Goal: Transaction & Acquisition: Purchase product/service

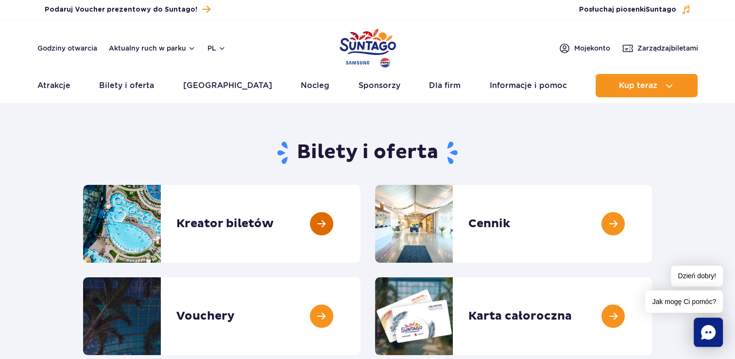
click at [361, 225] on link at bounding box center [361, 224] width 0 height 78
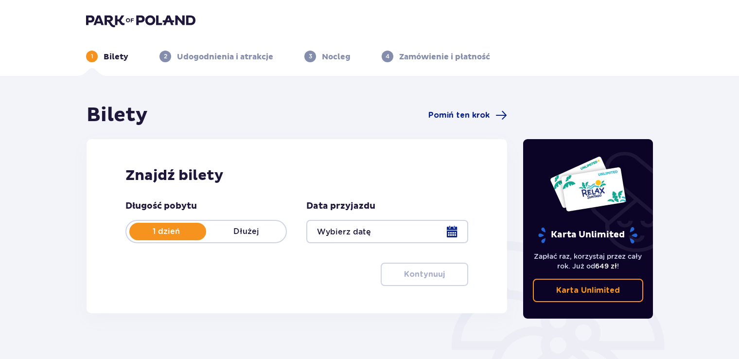
click at [399, 232] on div at bounding box center [386, 231] width 161 height 23
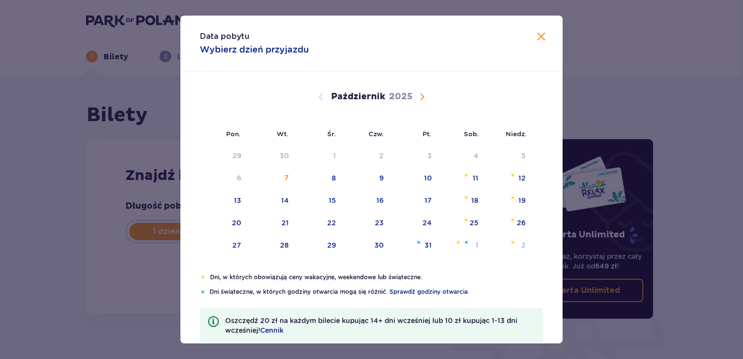
click at [421, 98] on span "Następny miesiąc" at bounding box center [422, 97] width 12 height 12
click at [414, 176] on div "7" at bounding box center [413, 178] width 47 height 21
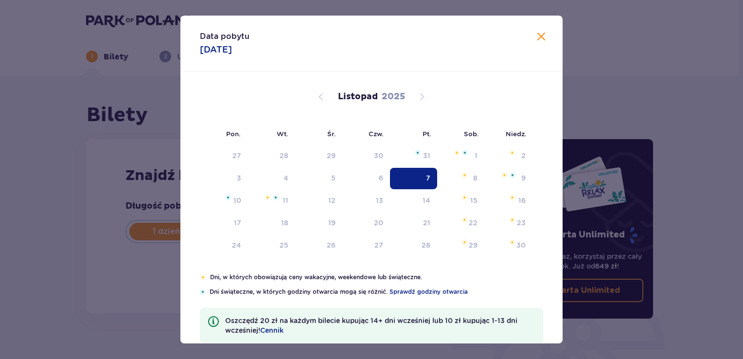
type input "07.11.25"
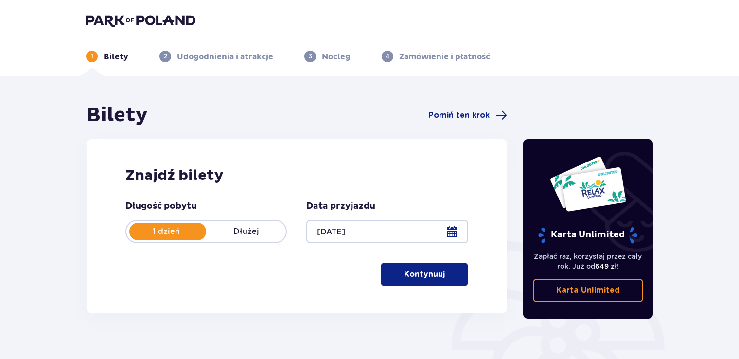
click at [432, 274] on p "Kontynuuj" at bounding box center [424, 274] width 41 height 11
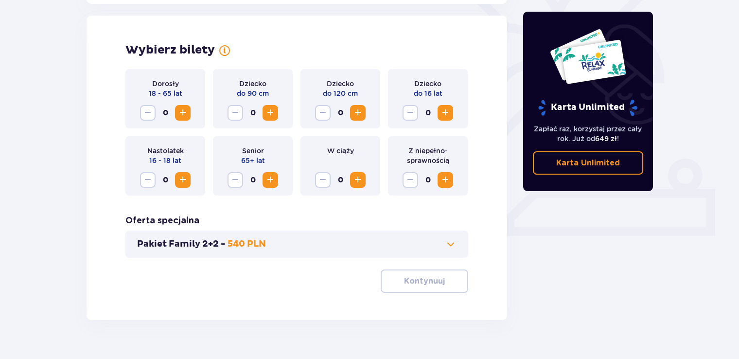
scroll to position [270, 0]
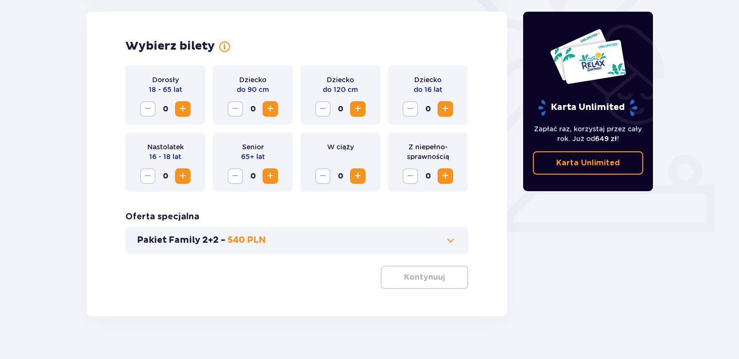
click at [184, 110] on span "Zwiększ" at bounding box center [183, 109] width 12 height 12
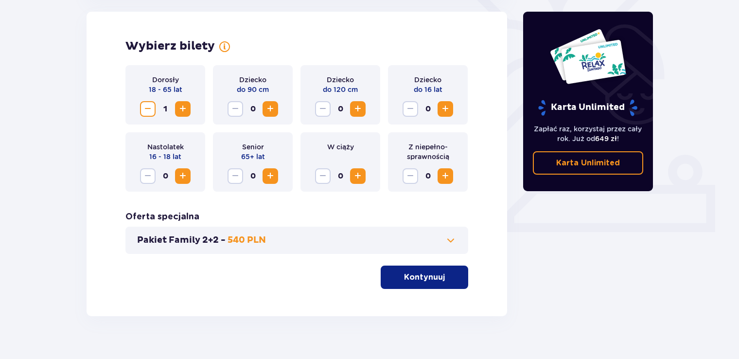
click at [184, 110] on span "Zwiększ" at bounding box center [183, 109] width 12 height 12
click at [449, 278] on span "button" at bounding box center [447, 277] width 12 height 12
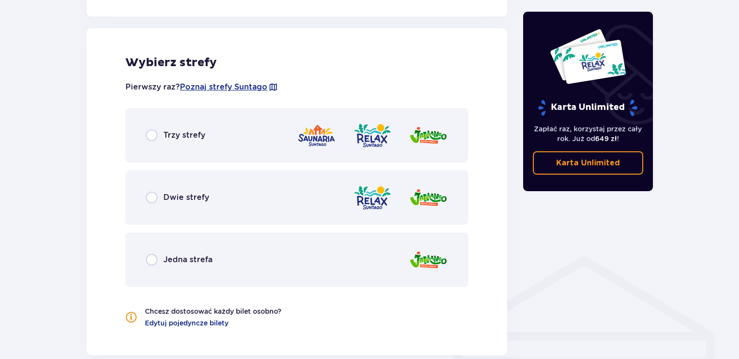
scroll to position [539, 0]
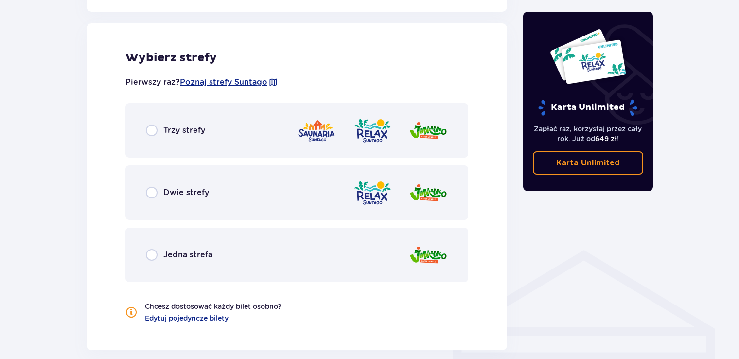
click at [194, 133] on span "Trzy strefy" at bounding box center [184, 130] width 42 height 11
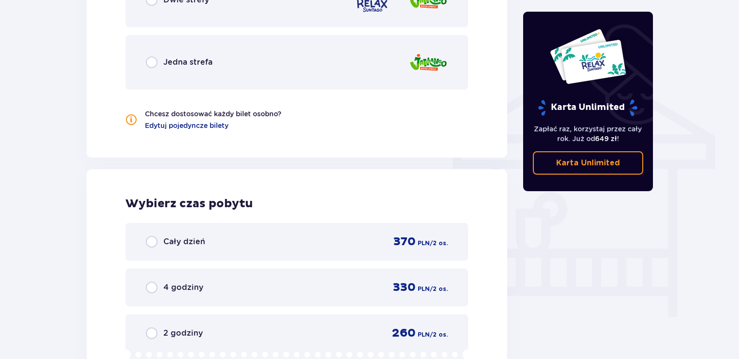
scroll to position [683, 0]
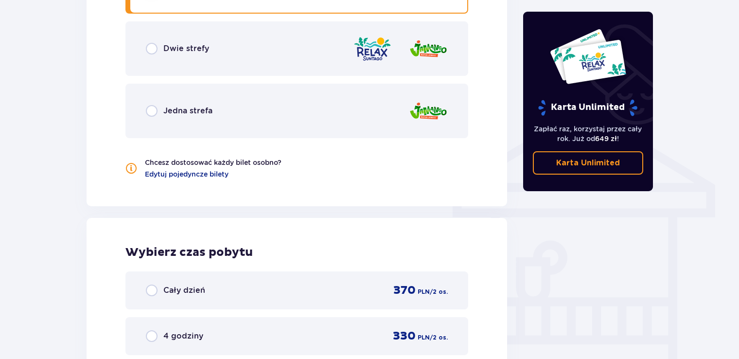
click at [219, 63] on div "Dwie strefy" at bounding box center [296, 48] width 343 height 54
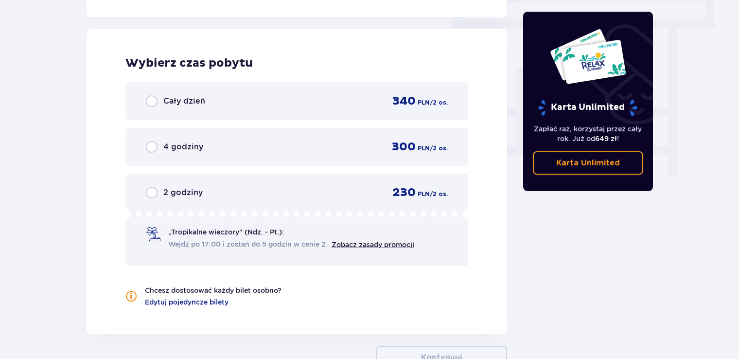
scroll to position [878, 0]
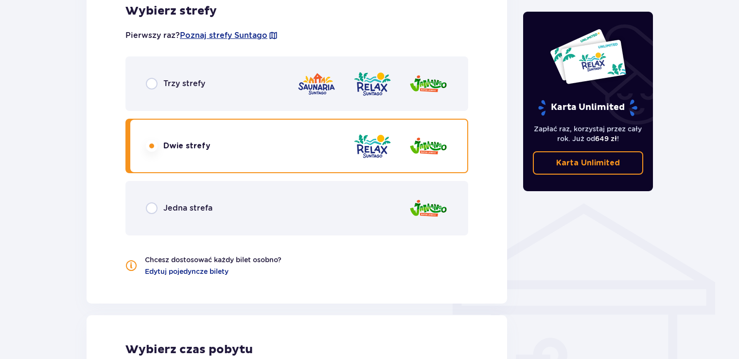
click at [273, 90] on div "Trzy strefy" at bounding box center [296, 83] width 343 height 54
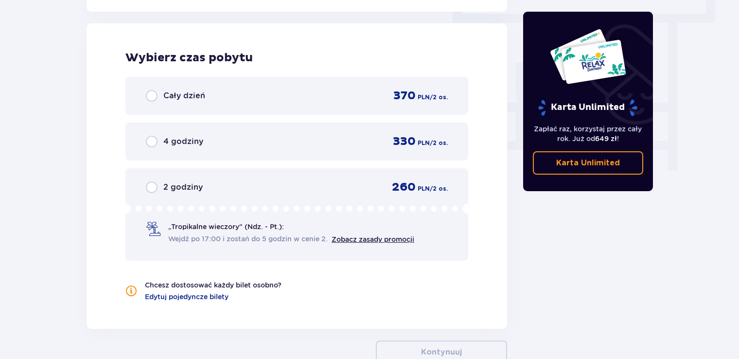
click at [339, 100] on div "Cały dzień 370 PLN / 2 os." at bounding box center [297, 95] width 302 height 15
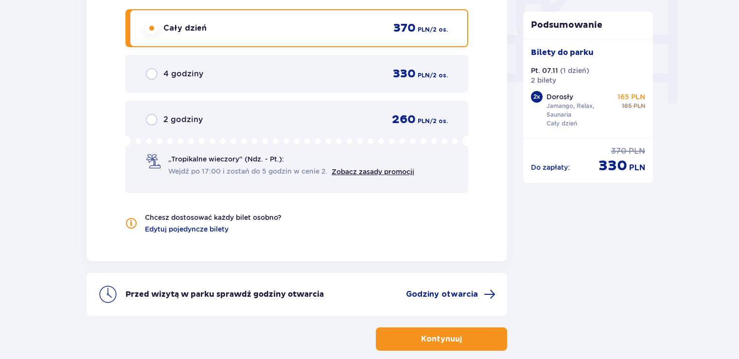
scroll to position [994, 0]
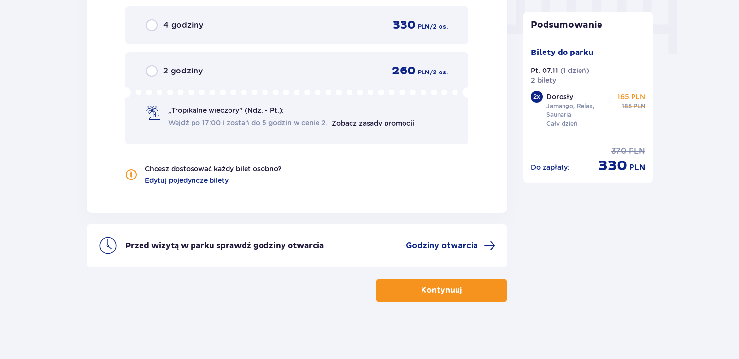
click at [477, 282] on button "Kontynuuj" at bounding box center [441, 289] width 131 height 23
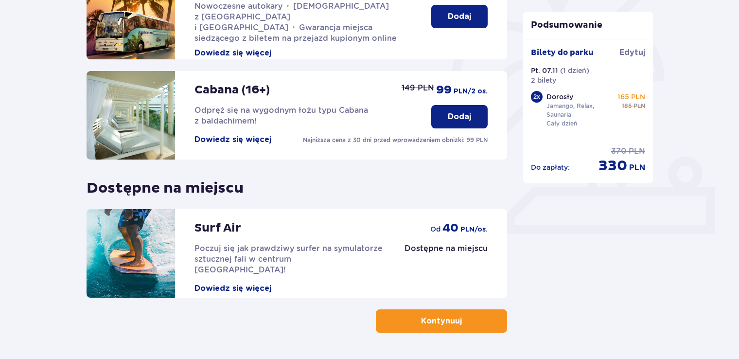
scroll to position [292, 0]
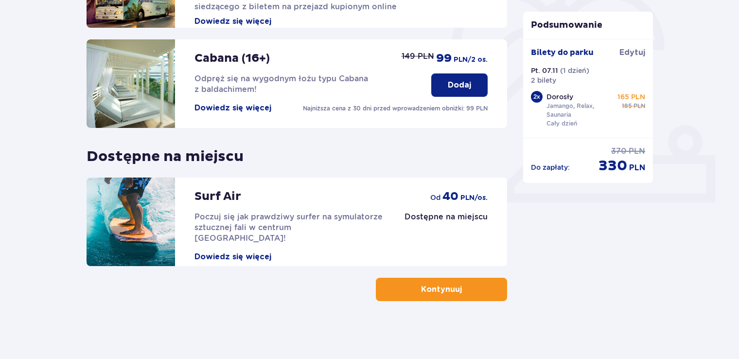
click at [468, 280] on button "Kontynuuj" at bounding box center [441, 288] width 131 height 23
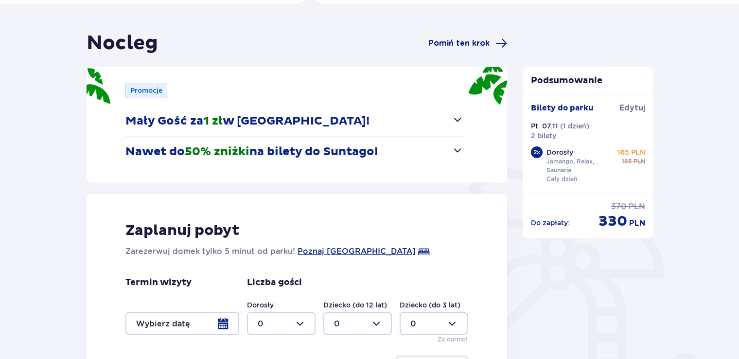
scroll to position [212, 0]
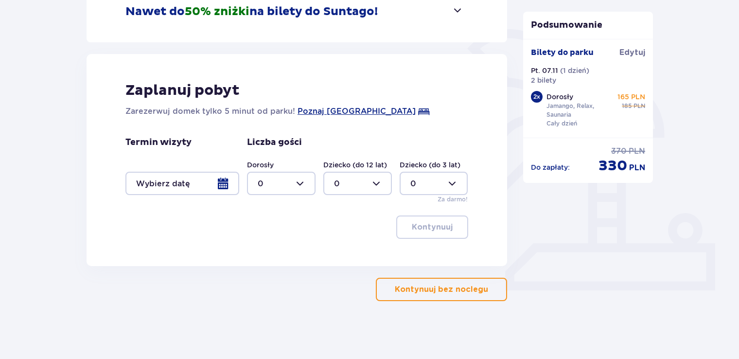
click at [468, 283] on button "Kontynuuj bez noclegu" at bounding box center [441, 288] width 131 height 23
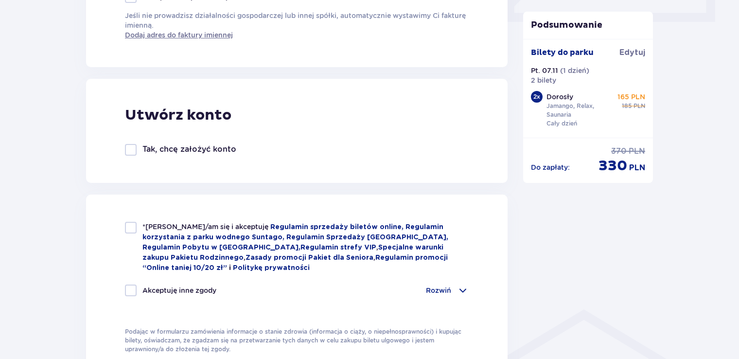
scroll to position [486, 0]
